Goal: Information Seeking & Learning: Learn about a topic

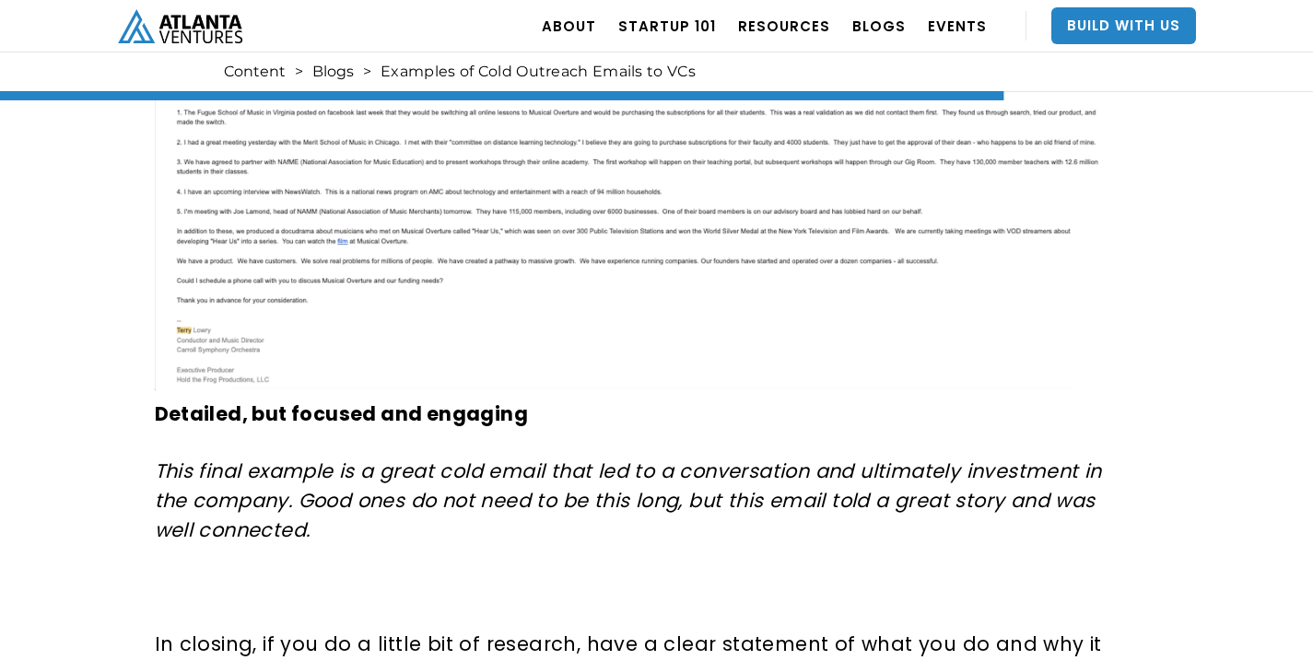
scroll to position [6968, 0]
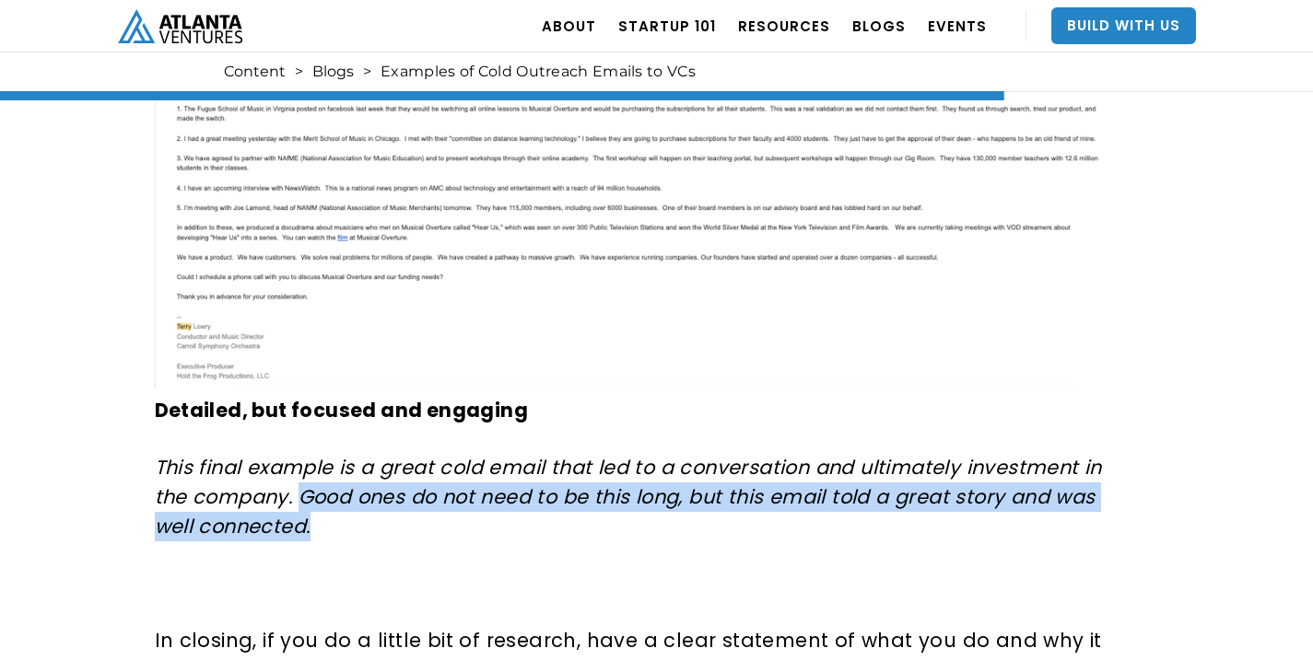
drag, startPoint x: 555, startPoint y: 517, endPoint x: 303, endPoint y: 490, distance: 253.8
click at [303, 490] on p "This final example is a great cold email that led to a conversation and ultimat…" at bounding box center [631, 497] width 952 height 88
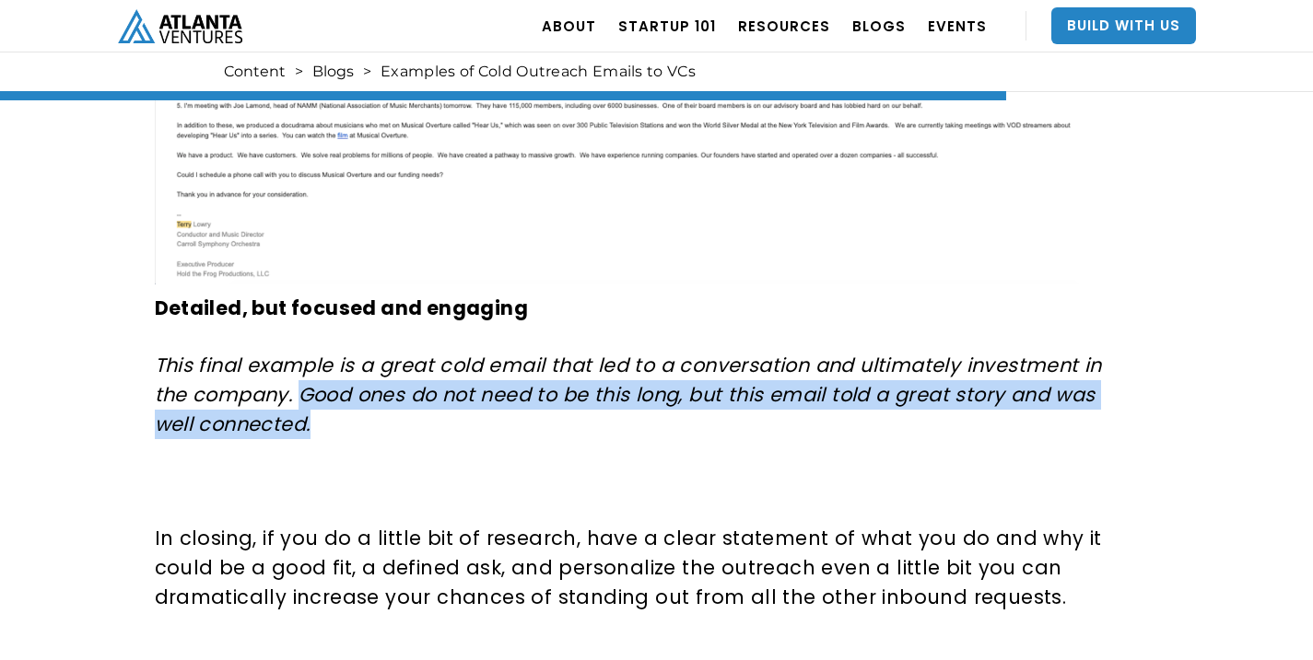
scroll to position [7131, 0]
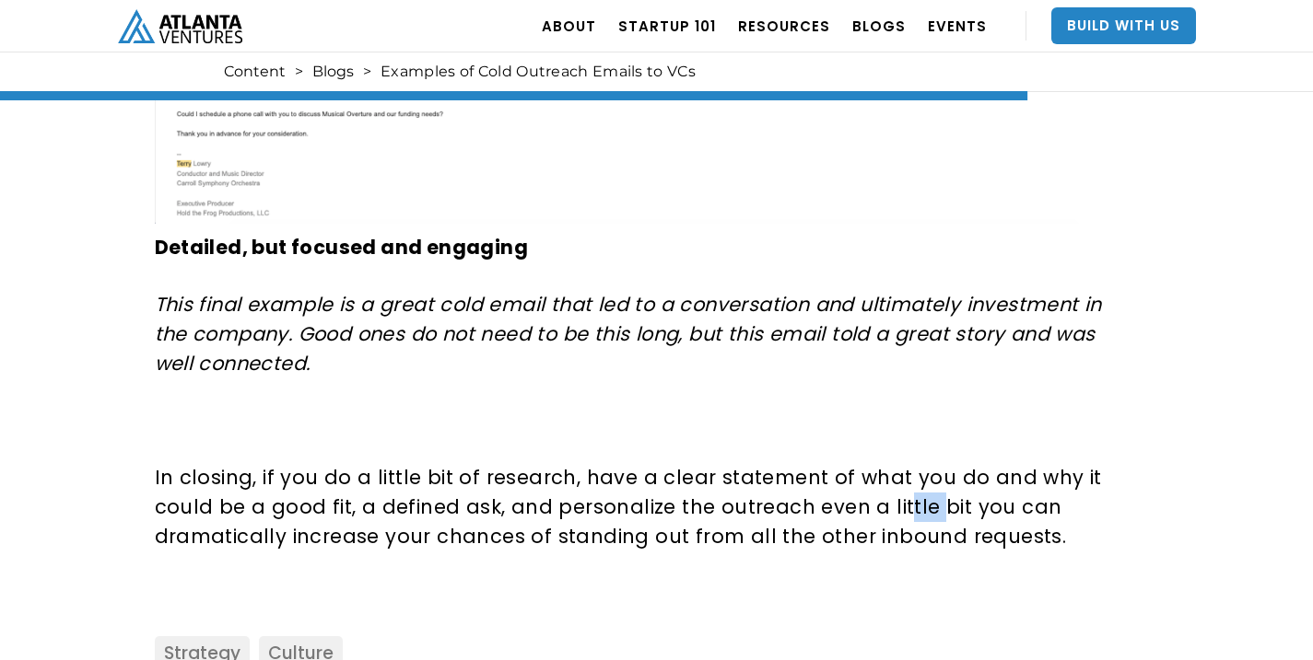
click at [921, 503] on p "In closing, if you do a little bit of research, have a clear statement of what …" at bounding box center [631, 507] width 952 height 88
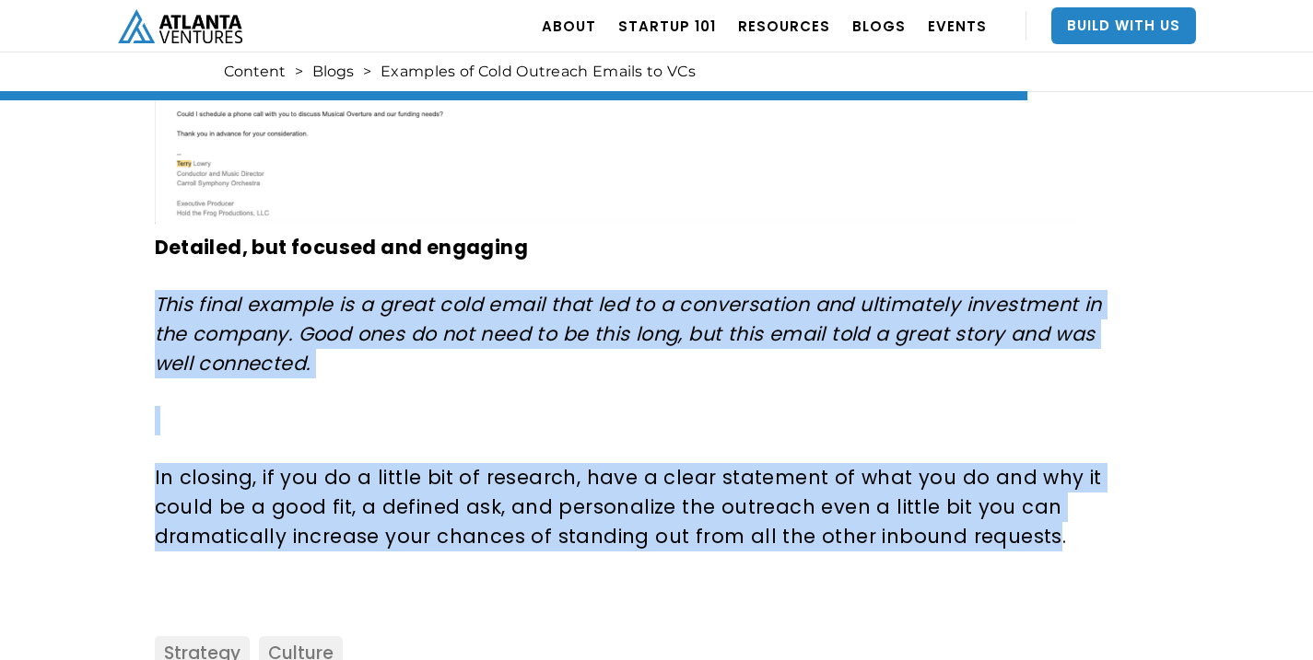
drag, startPoint x: 1011, startPoint y: 526, endPoint x: 121, endPoint y: 318, distance: 914.7
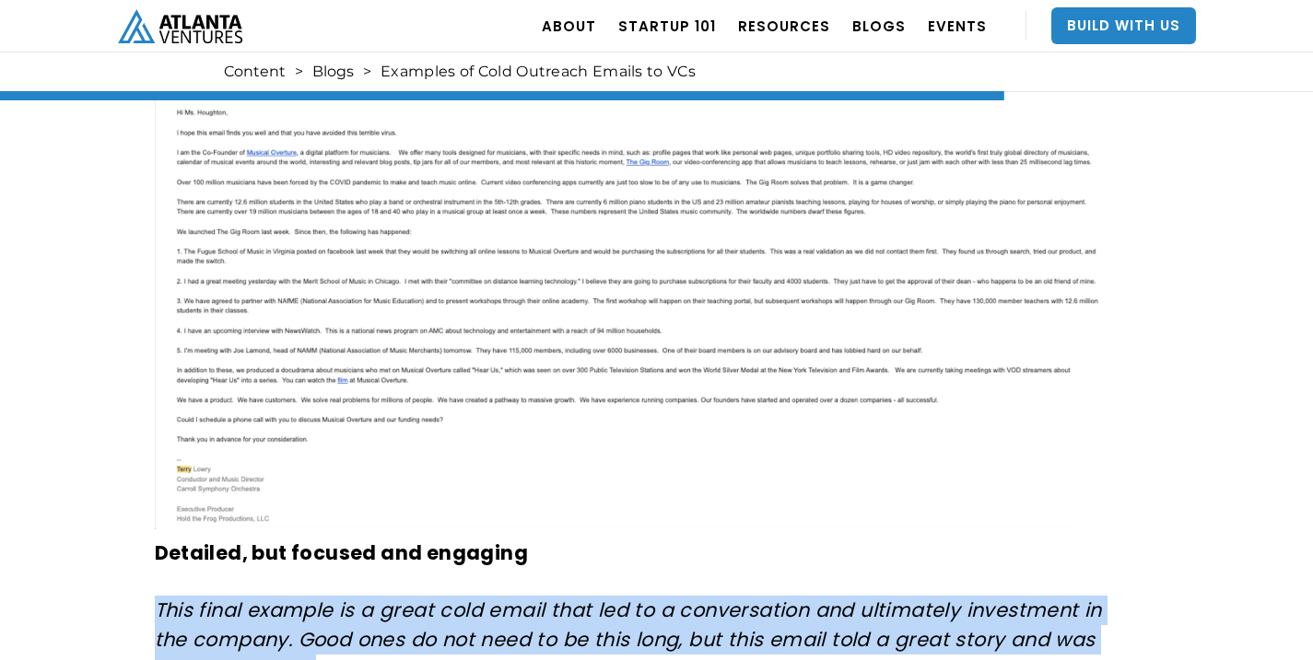
scroll to position [6788, 0]
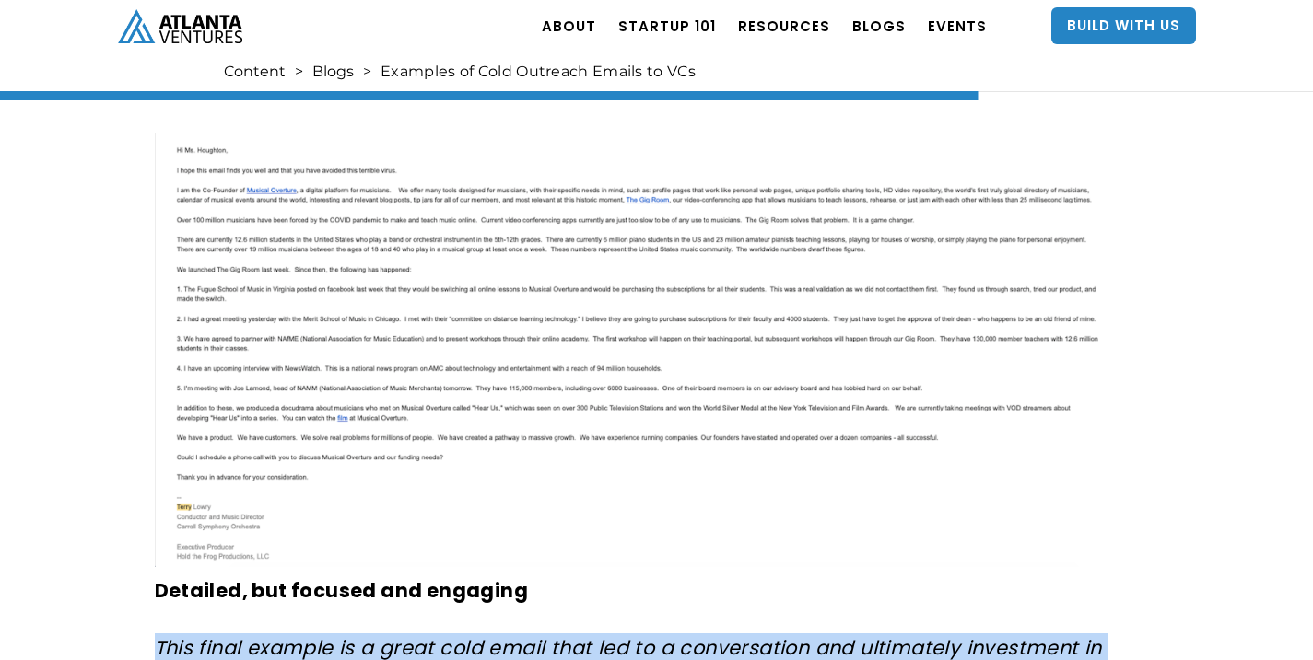
click at [364, 350] on img at bounding box center [631, 350] width 952 height 434
click at [423, 323] on img at bounding box center [631, 350] width 952 height 434
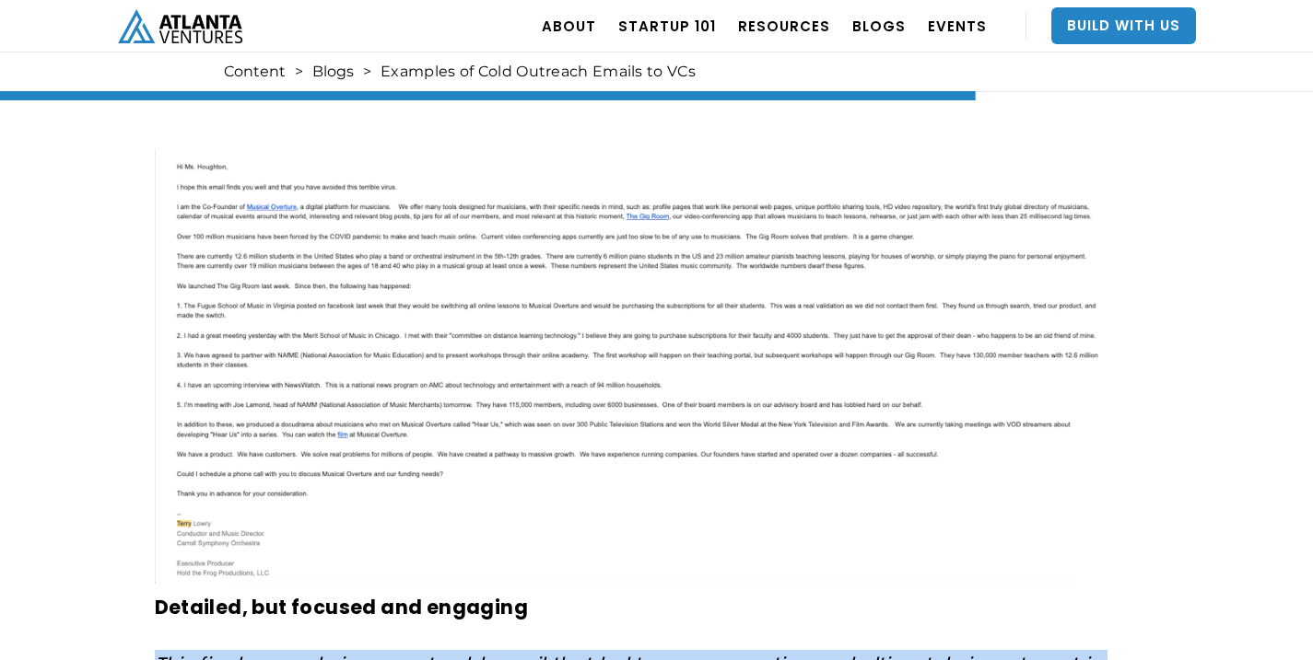
scroll to position [6774, 0]
